Goal: Obtain resource: Download file/media

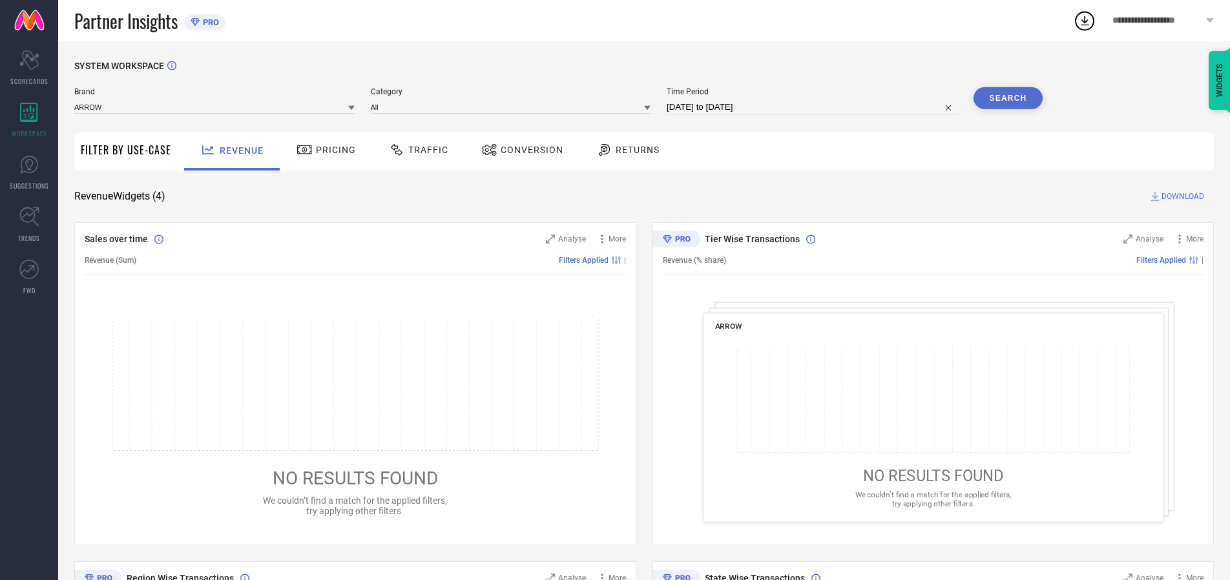
click at [415, 150] on span "Traffic" at bounding box center [428, 150] width 40 height 10
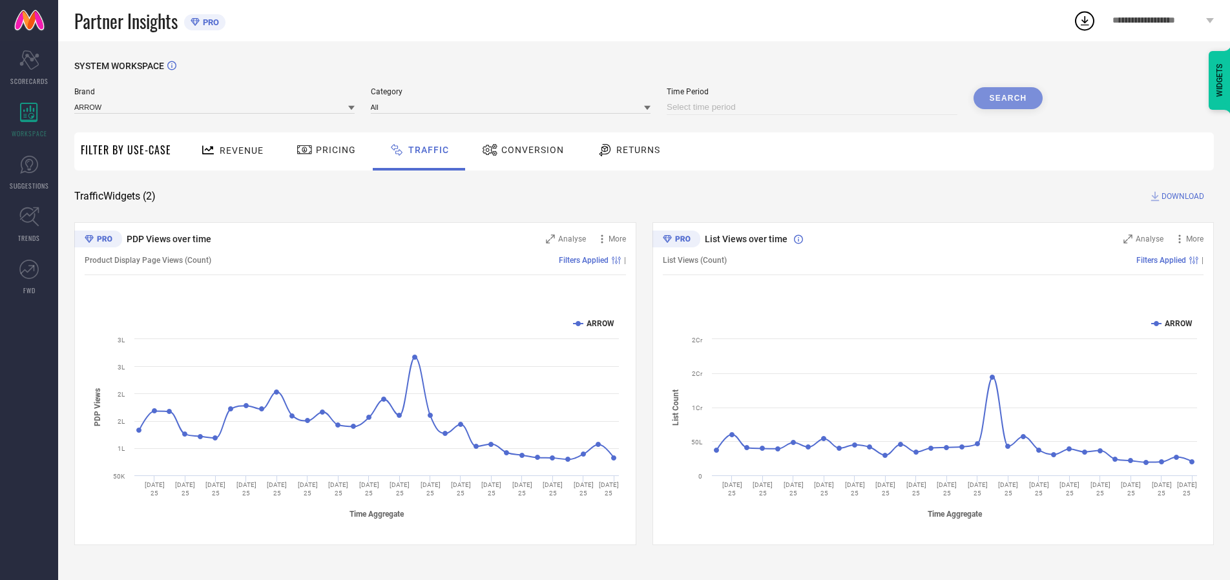
click at [814, 107] on input at bounding box center [812, 107] width 291 height 16
select select "7"
select select "2025"
select select "8"
select select "2025"
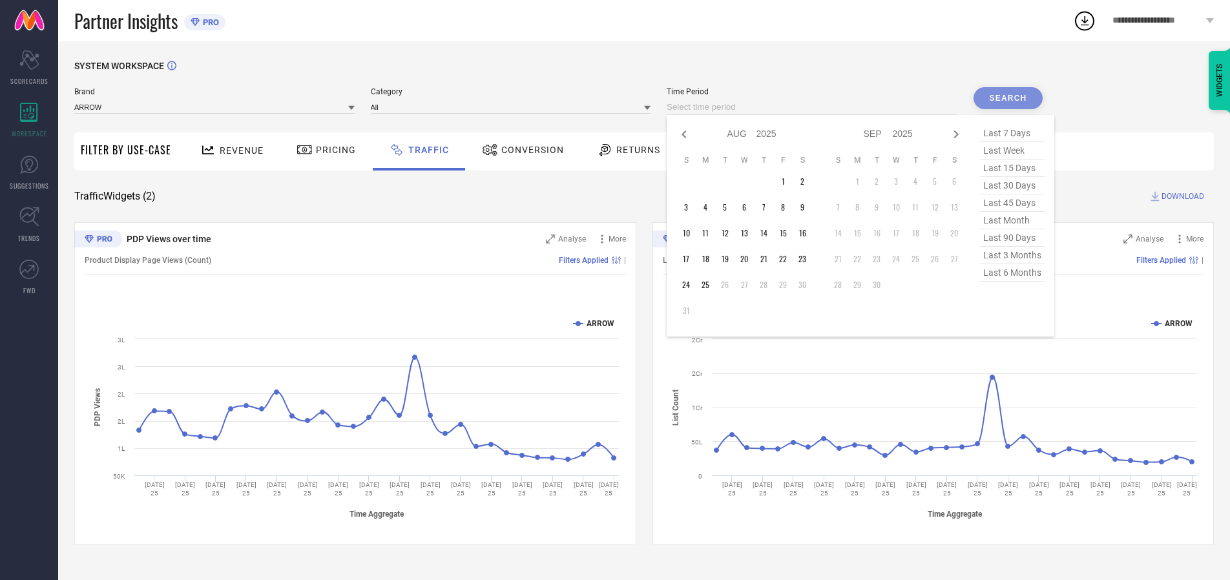
click at [709, 285] on td "25" at bounding box center [705, 284] width 19 height 19
type input "[DATE] to [DATE]"
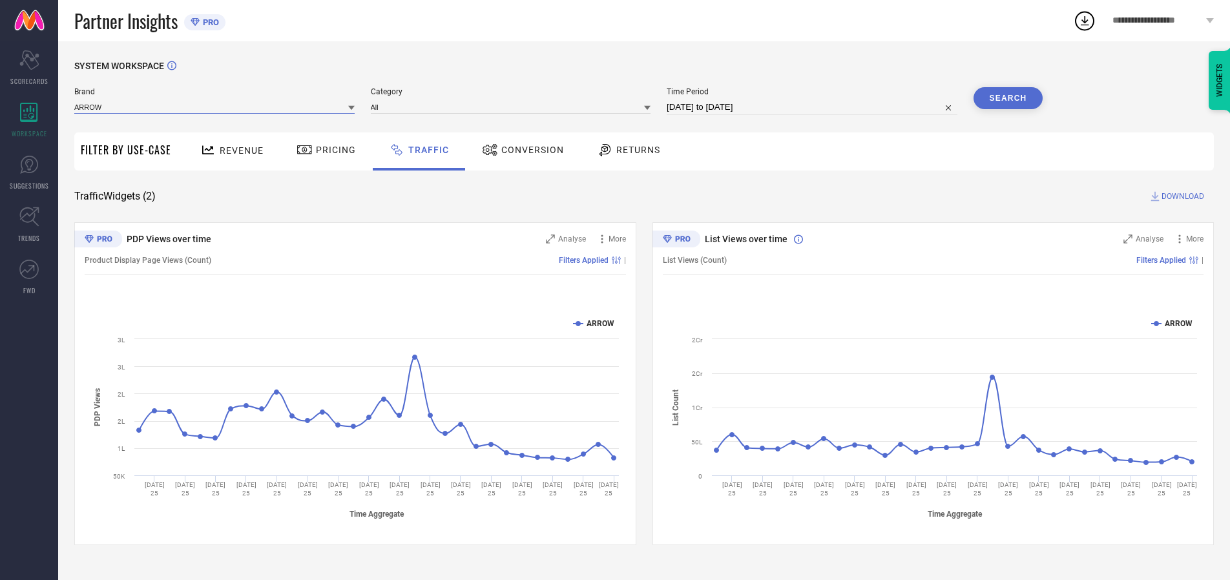
click at [215, 107] on input at bounding box center [214, 107] width 280 height 14
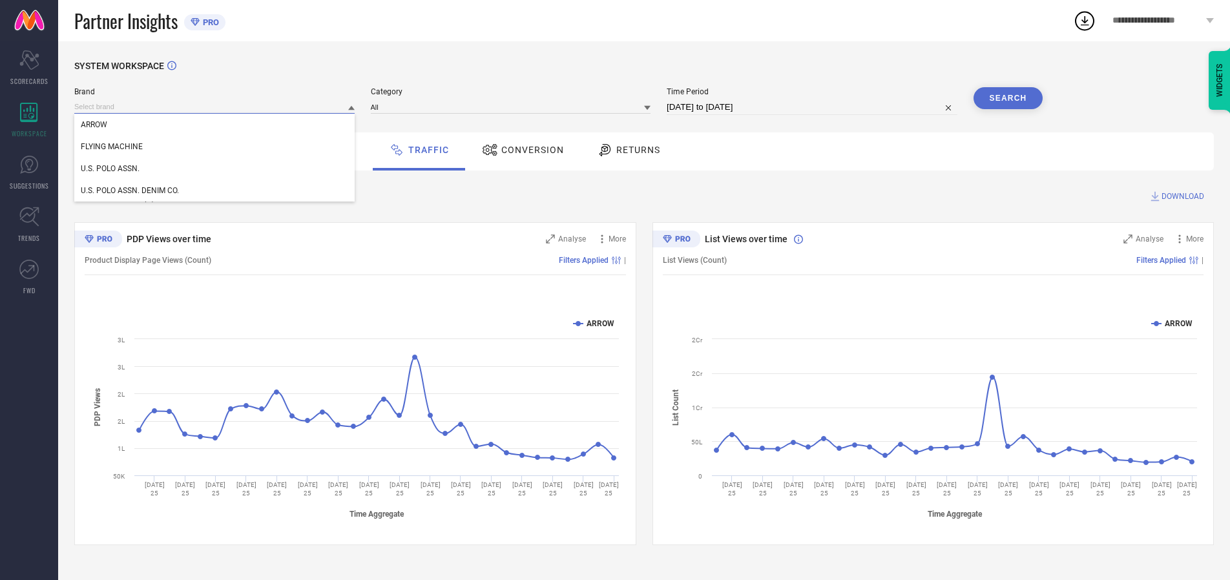
click at [215, 107] on input at bounding box center [214, 107] width 280 height 14
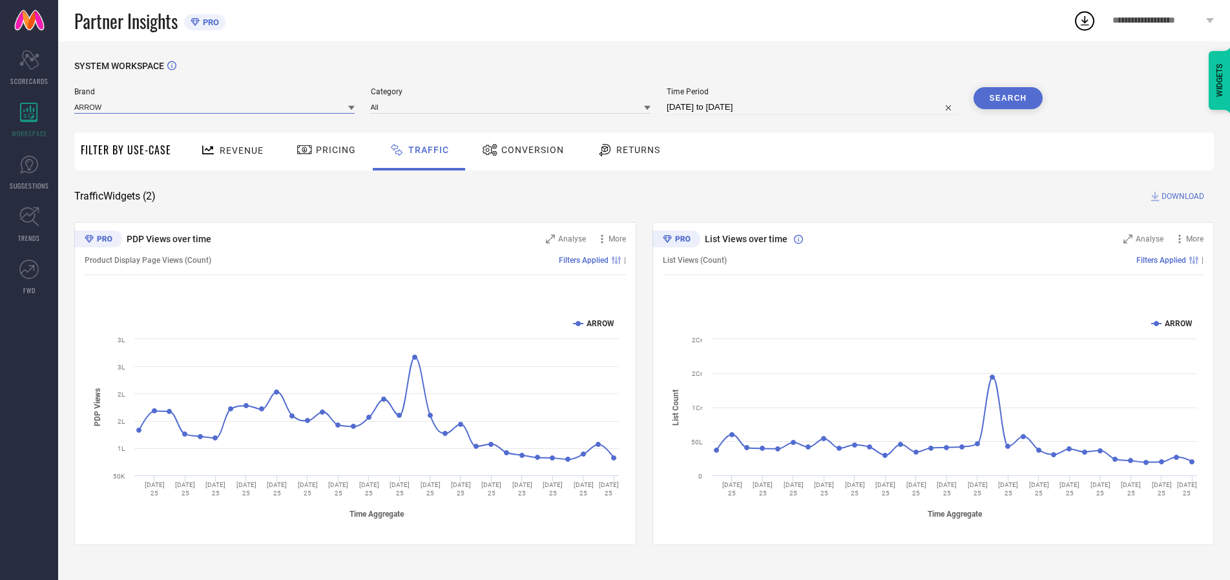
click at [215, 107] on input at bounding box center [214, 107] width 280 height 14
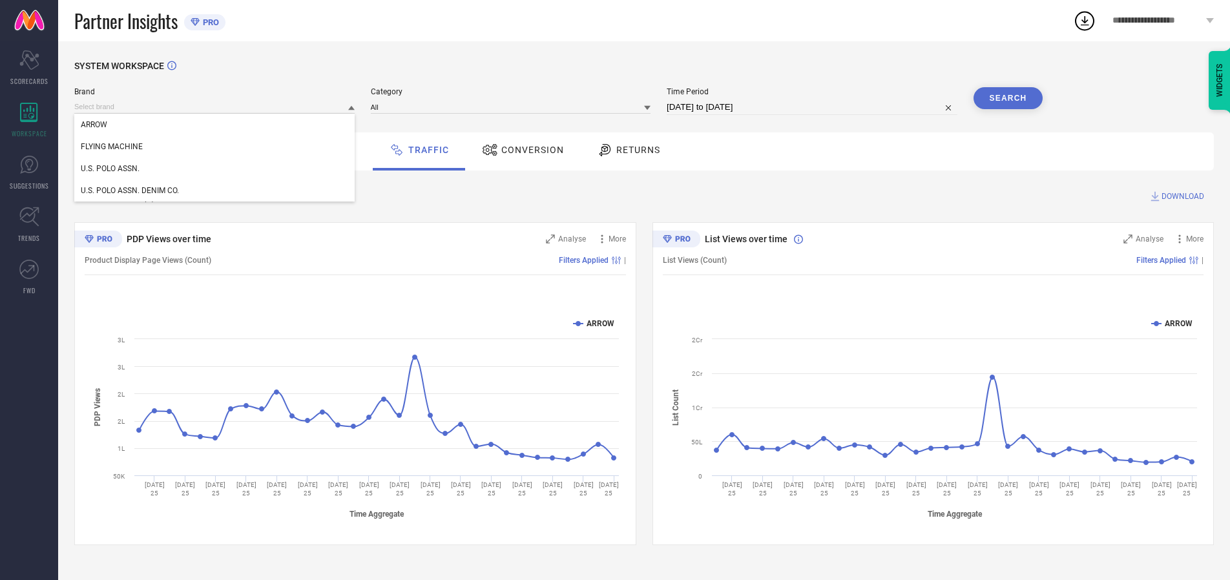
click at [215, 169] on div "U.S. POLO ASSN." at bounding box center [214, 169] width 280 height 22
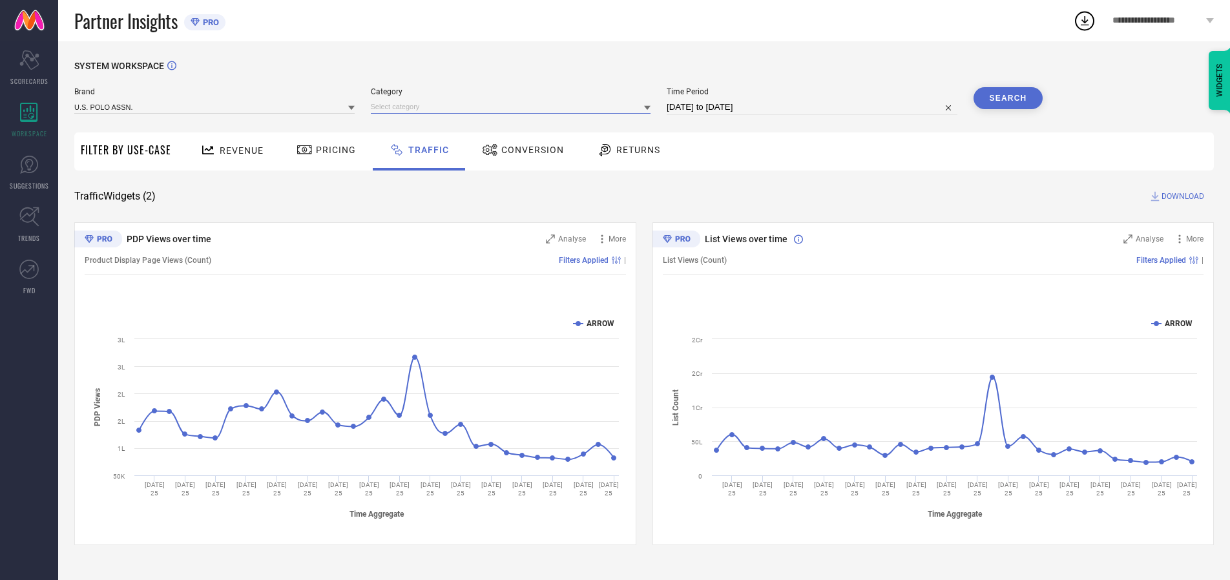
click at [513, 107] on input at bounding box center [511, 107] width 280 height 14
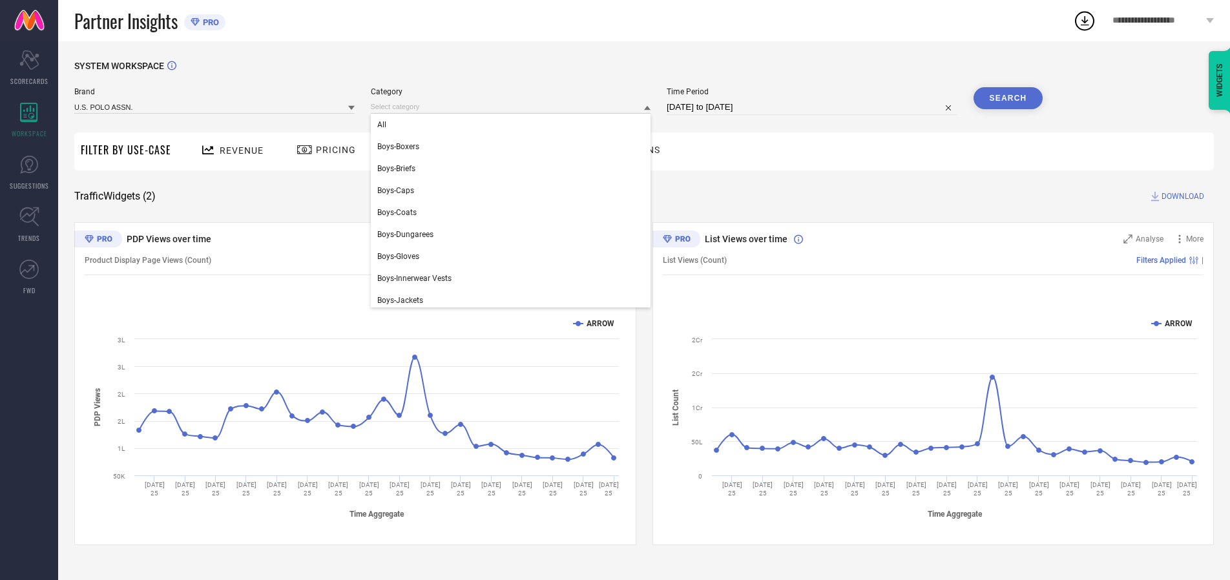
click at [513, 125] on div "All" at bounding box center [511, 125] width 280 height 22
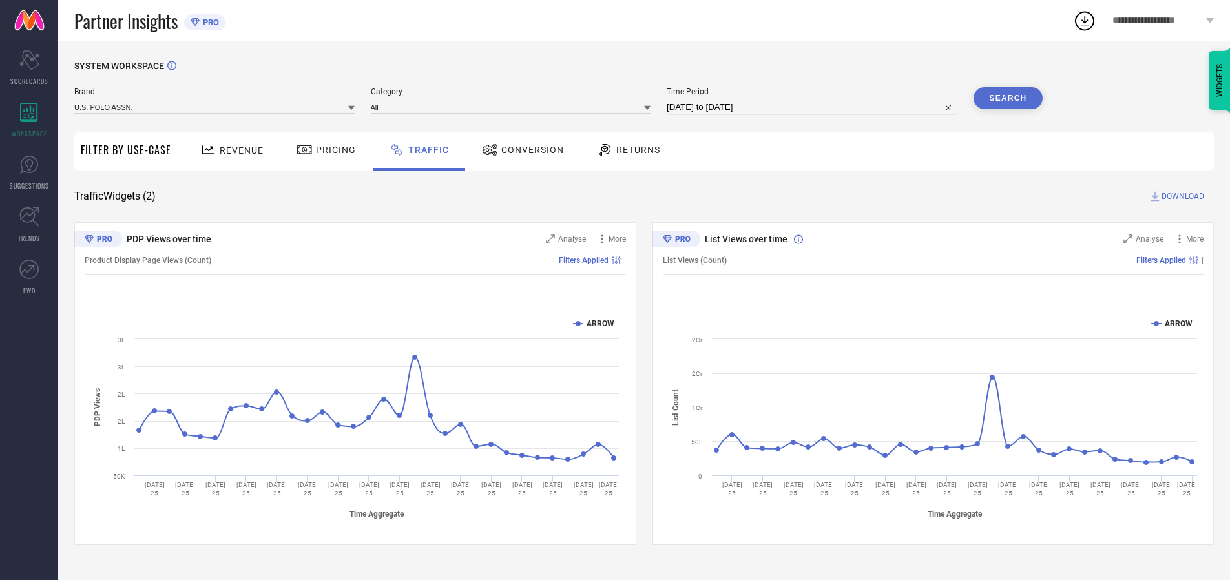
click at [1008, 98] on button "Search" at bounding box center [1008, 98] width 70 height 22
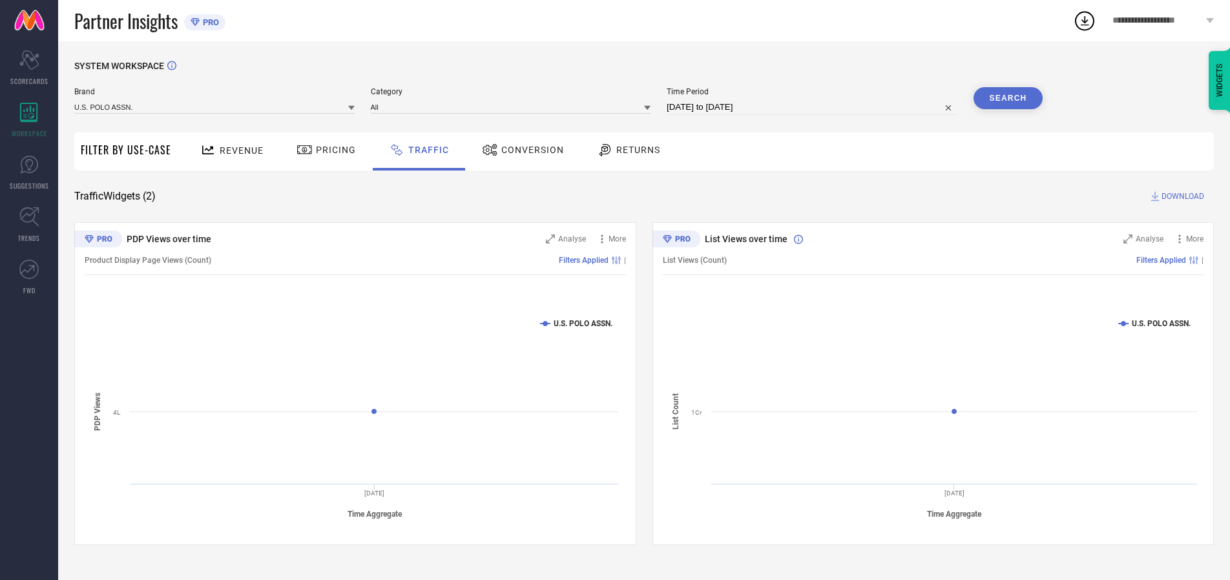
click at [1181, 196] on span "DOWNLOAD" at bounding box center [1182, 196] width 43 height 13
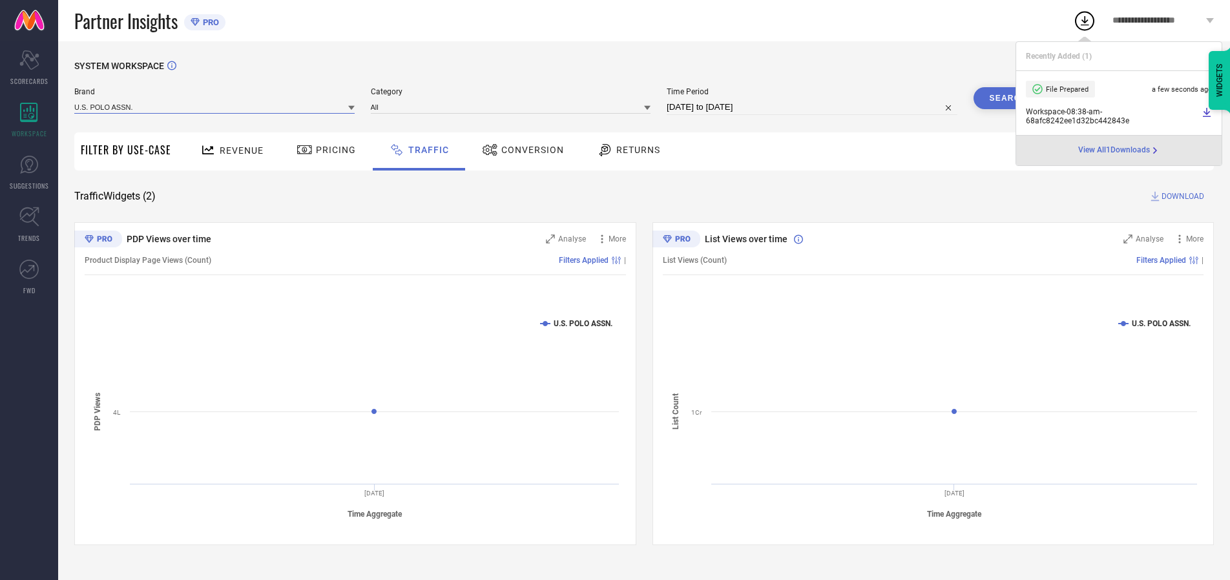
click at [215, 107] on input at bounding box center [214, 107] width 280 height 14
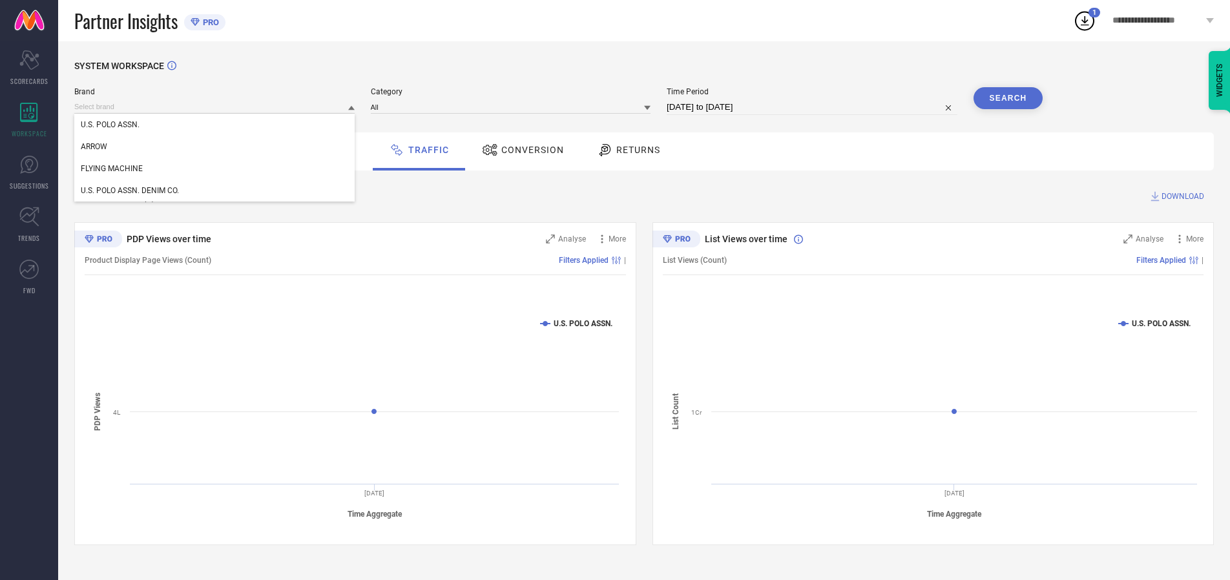
click at [215, 191] on div "U.S. POLO ASSN. DENIM CO." at bounding box center [214, 191] width 280 height 22
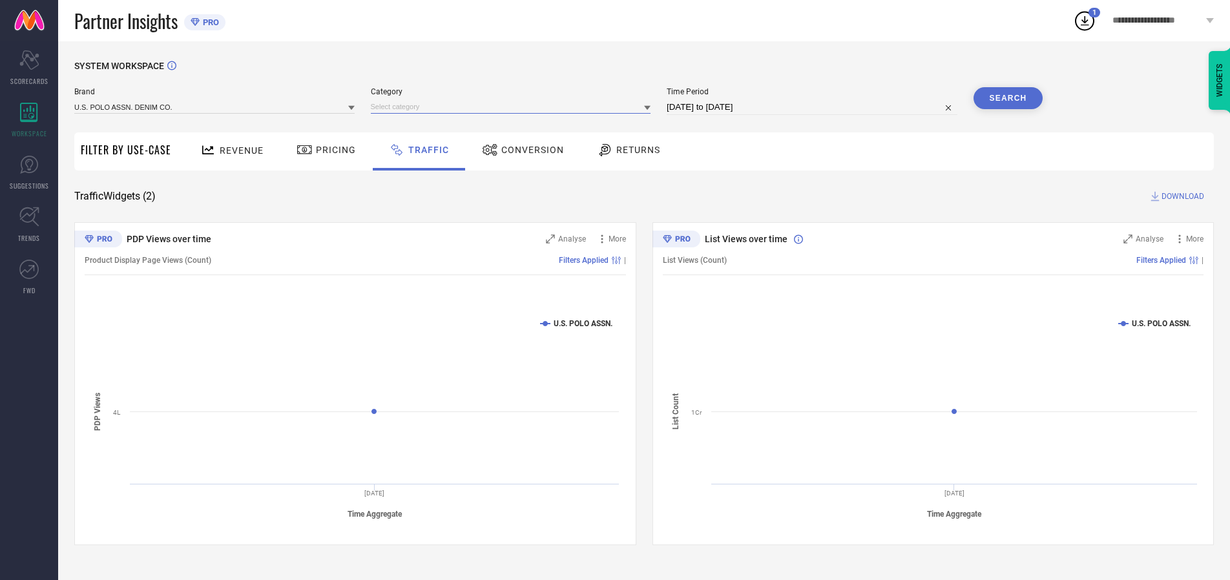
click at [513, 107] on input at bounding box center [511, 107] width 280 height 14
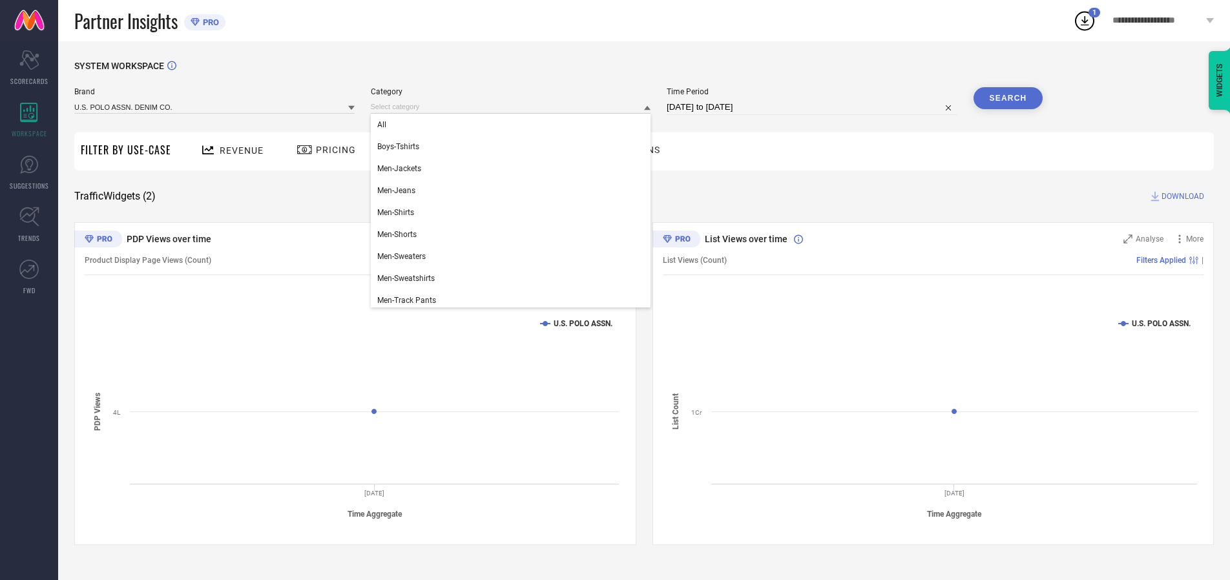
click at [513, 125] on div "All" at bounding box center [511, 125] width 280 height 22
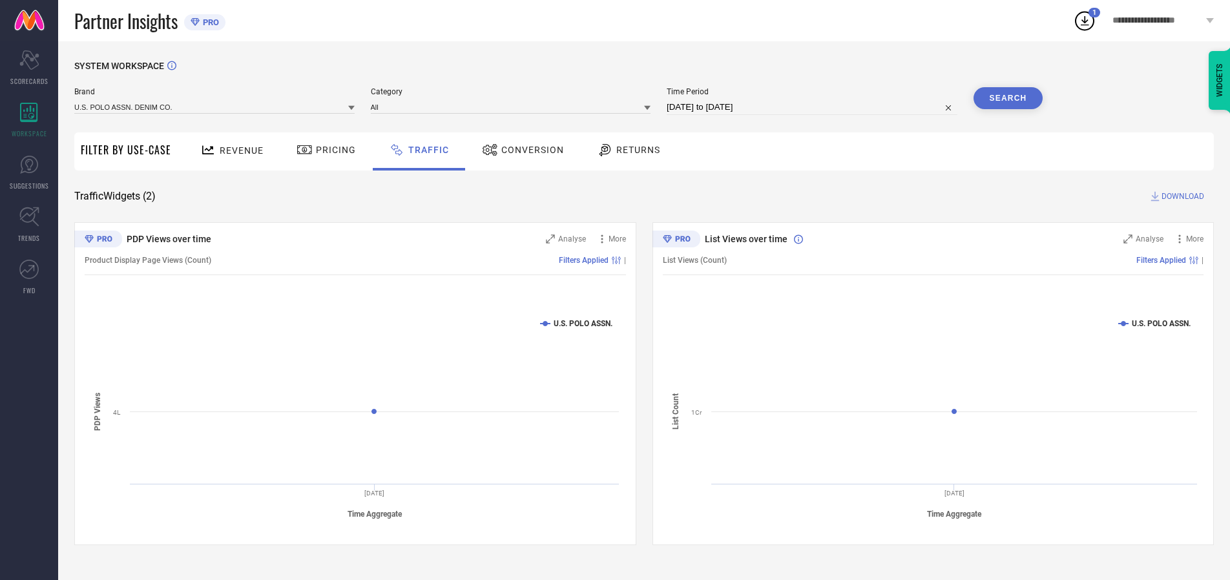
click at [1008, 98] on button "Search" at bounding box center [1008, 98] width 70 height 22
click at [1181, 196] on span "DOWNLOAD" at bounding box center [1182, 196] width 43 height 13
